Goal: Transaction & Acquisition: Purchase product/service

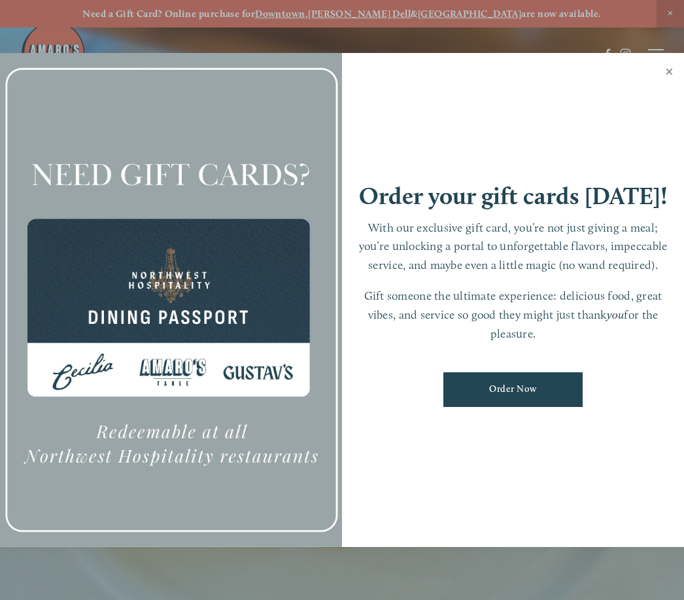
click at [668, 76] on link "Close" at bounding box center [668, 73] width 25 height 37
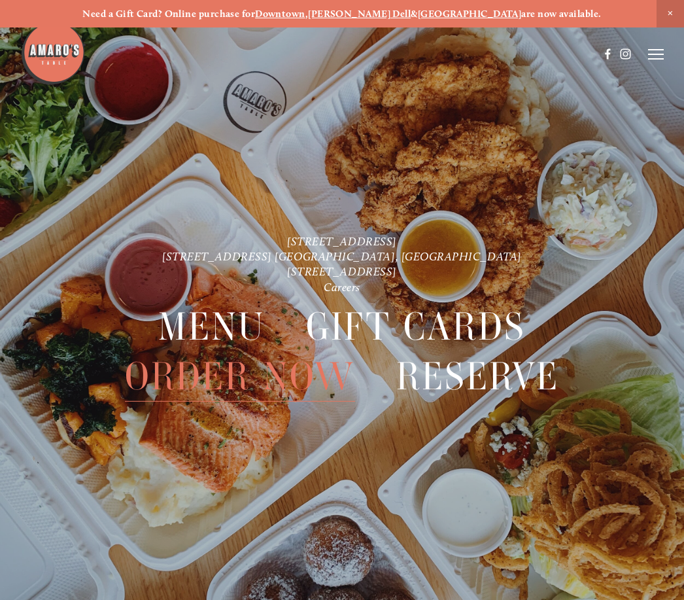
click at [652, 59] on line at bounding box center [656, 59] width 16 height 0
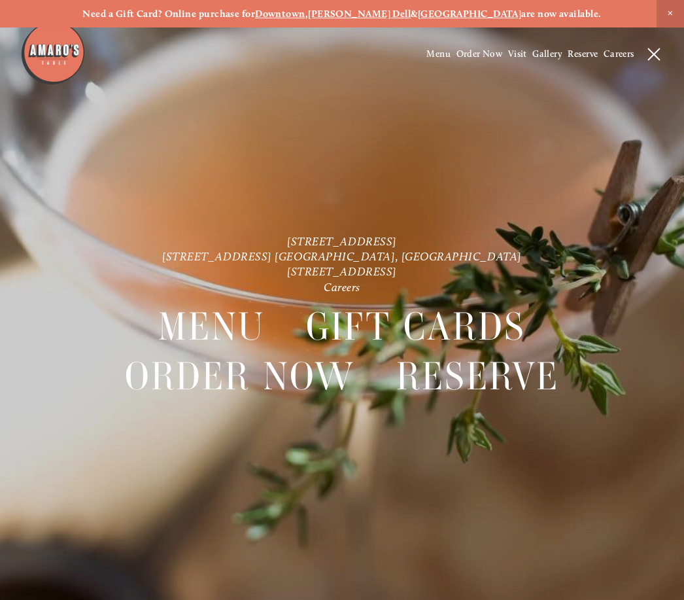
scroll to position [27, 0]
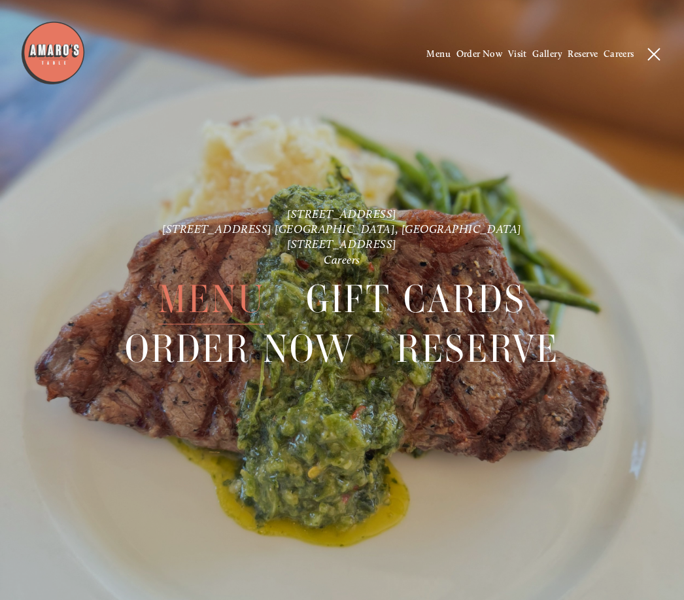
click at [243, 309] on span "Menu" at bounding box center [211, 298] width 107 height 50
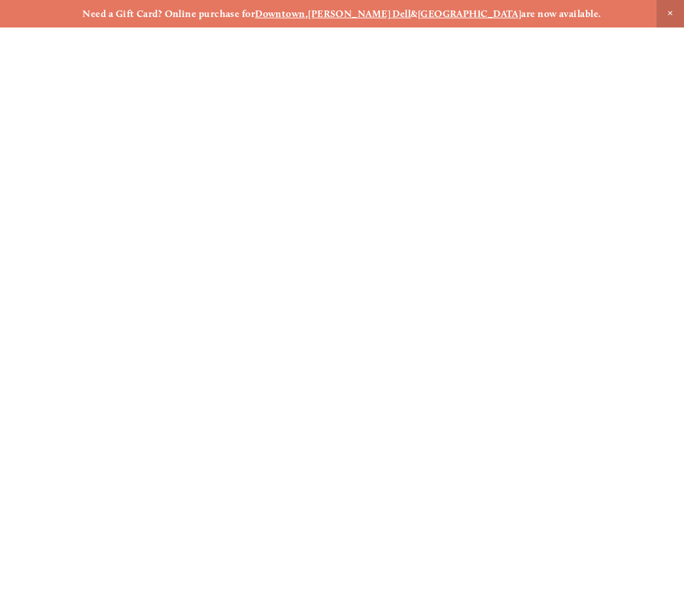
scroll to position [27, 0]
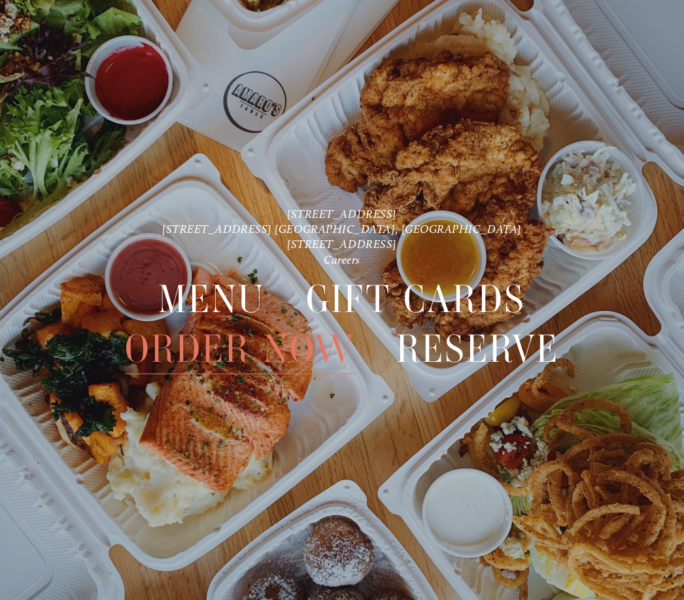
click at [229, 356] on span "Order Now" at bounding box center [240, 349] width 230 height 50
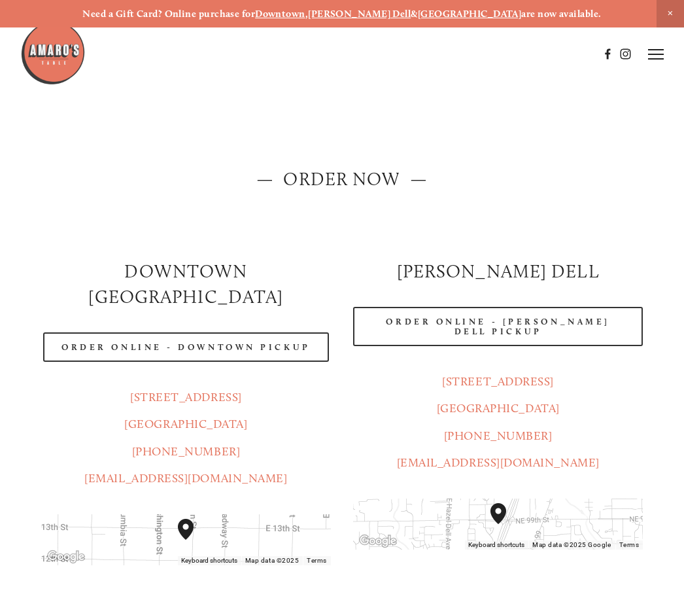
click at [260, 277] on h2 "Downtown [GEOGRAPHIC_DATA]" at bounding box center [186, 284] width 290 height 51
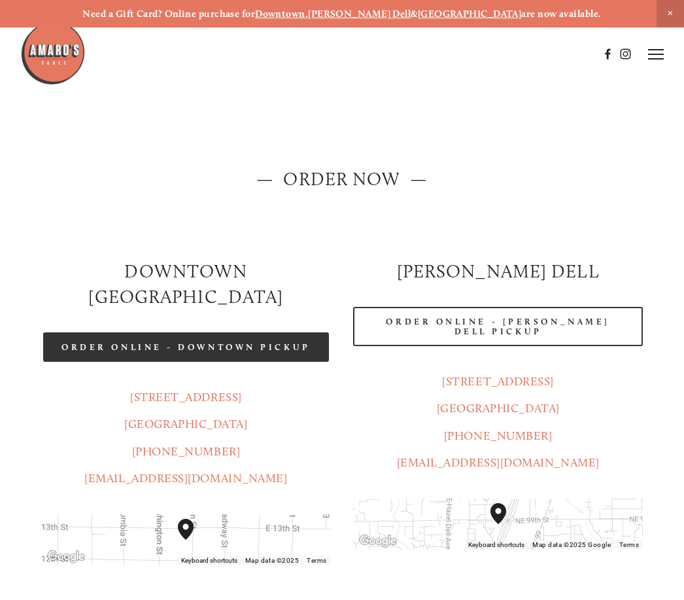
click at [214, 332] on link "Order Online - Downtown pickup" at bounding box center [186, 346] width 286 height 29
